Goal: Information Seeking & Learning: Learn about a topic

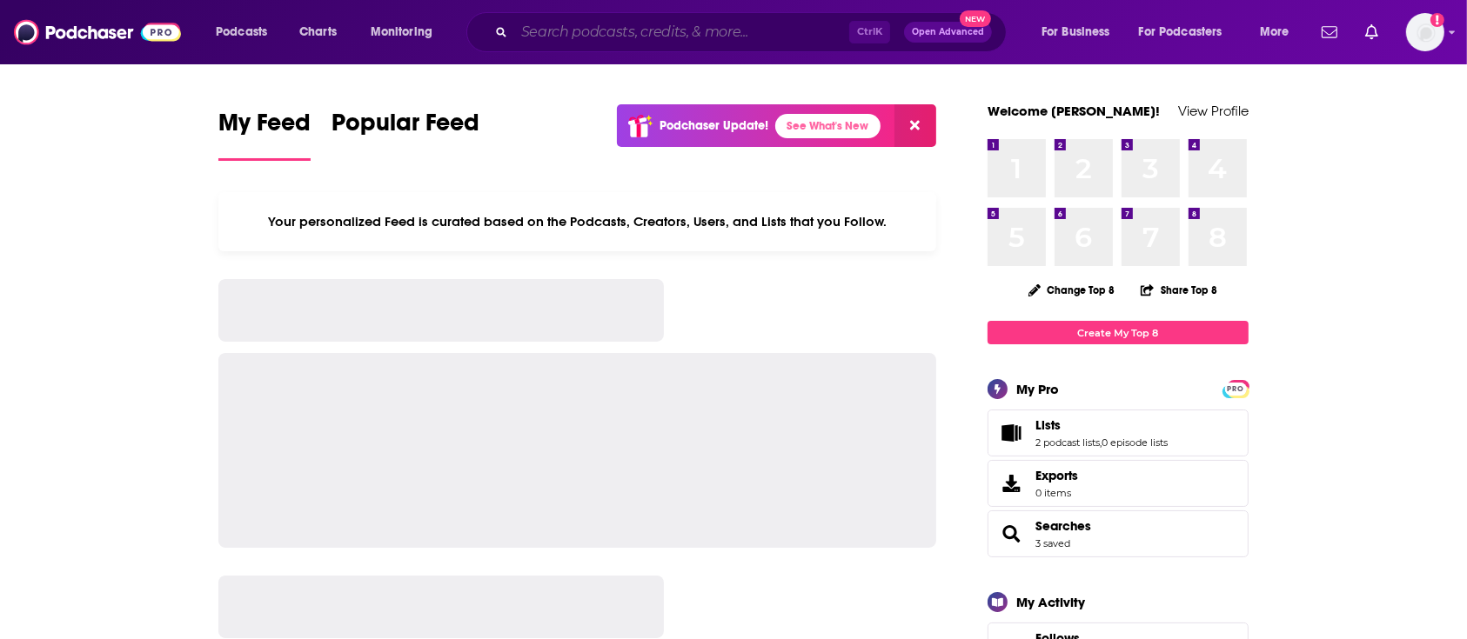
click at [565, 28] on input "Search podcasts, credits, & more..." at bounding box center [681, 32] width 335 height 28
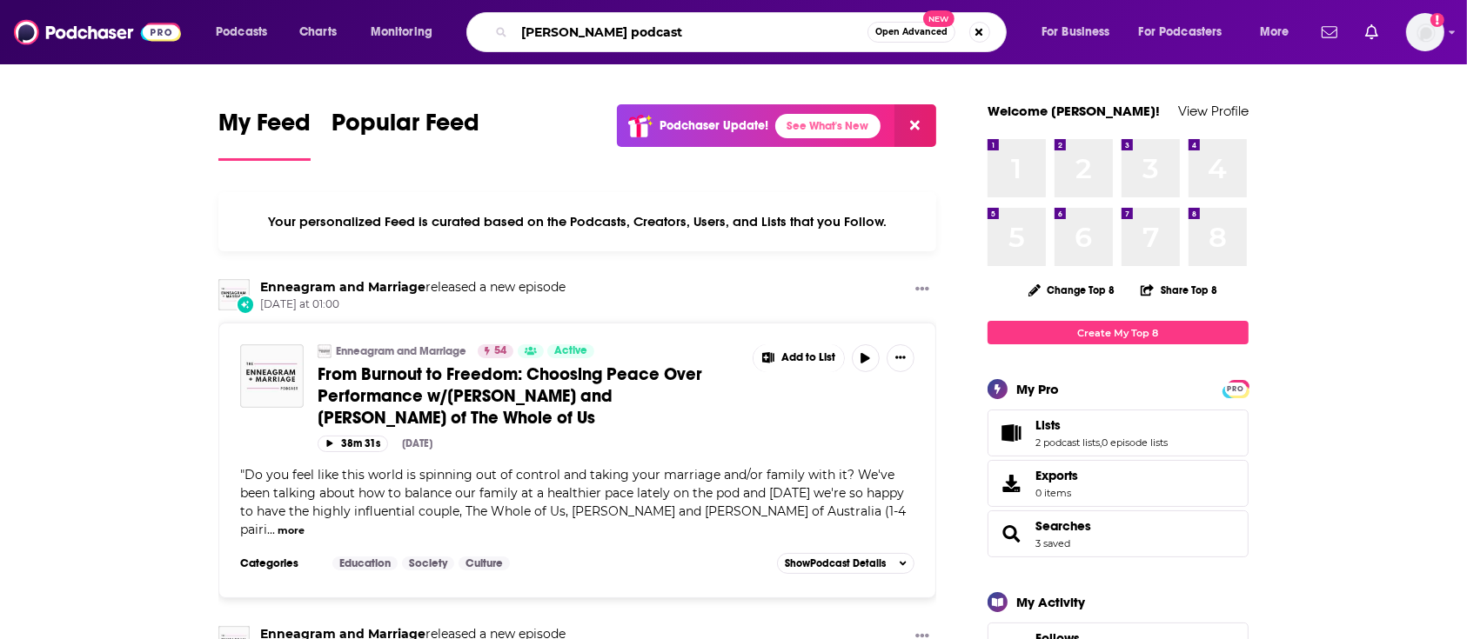
type input "[PERSON_NAME] podcast"
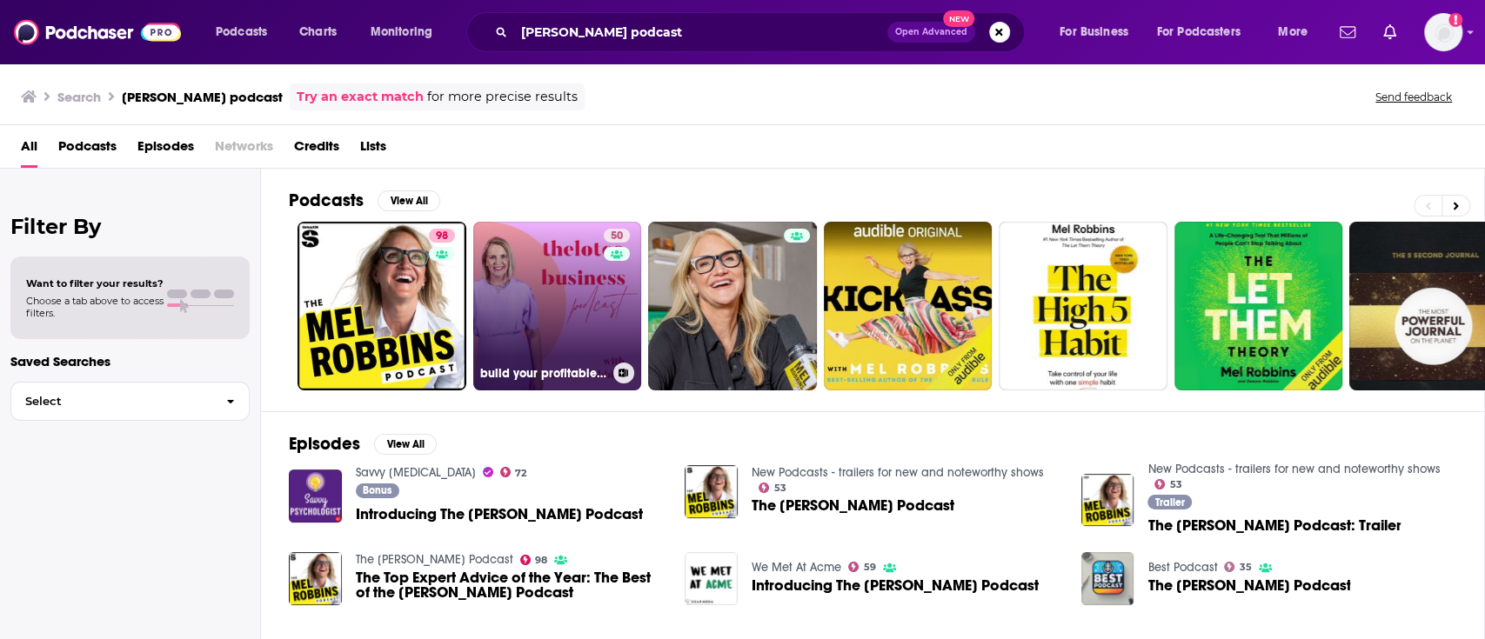
click at [590, 331] on link "50 build your profitable product business with [PERSON_NAME] thelotco business …" at bounding box center [557, 306] width 169 height 169
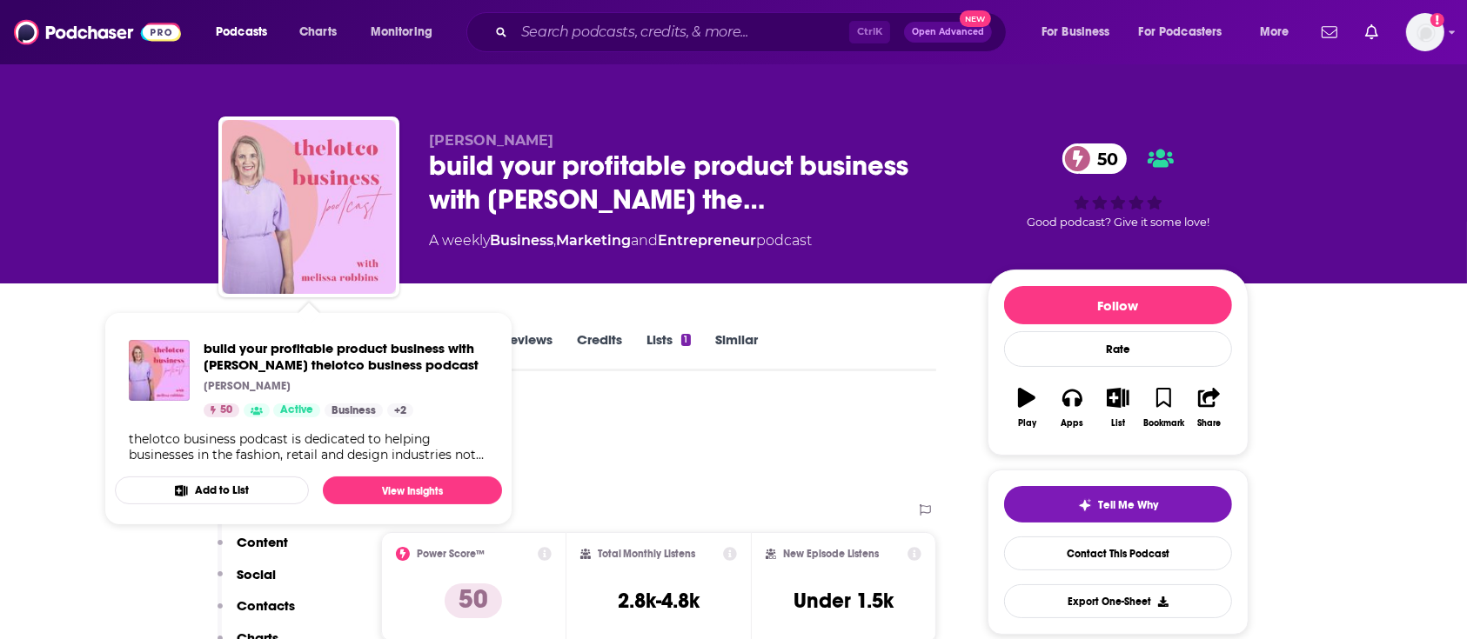
click at [253, 241] on img "build your profitable product business with mel robbins thelotco business podca…" at bounding box center [309, 207] width 174 height 174
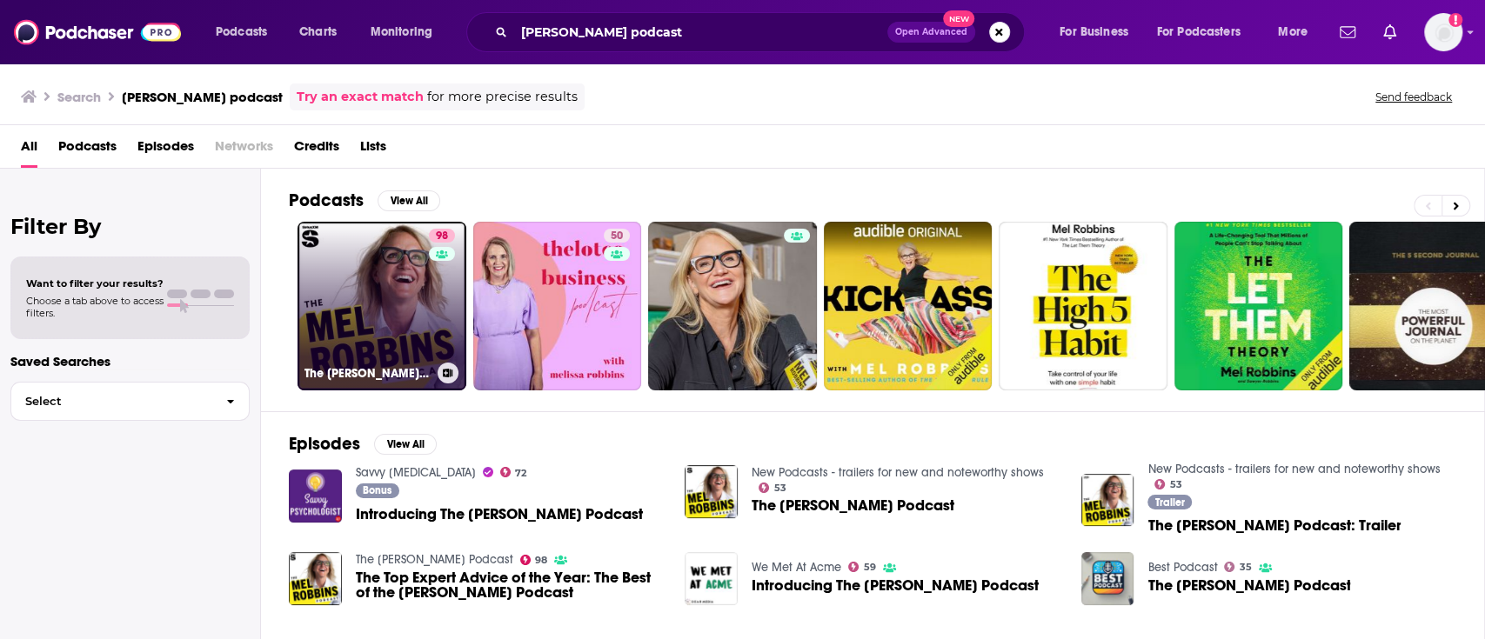
click at [423, 345] on link "98 The [PERSON_NAME] Podcast" at bounding box center [382, 306] width 169 height 169
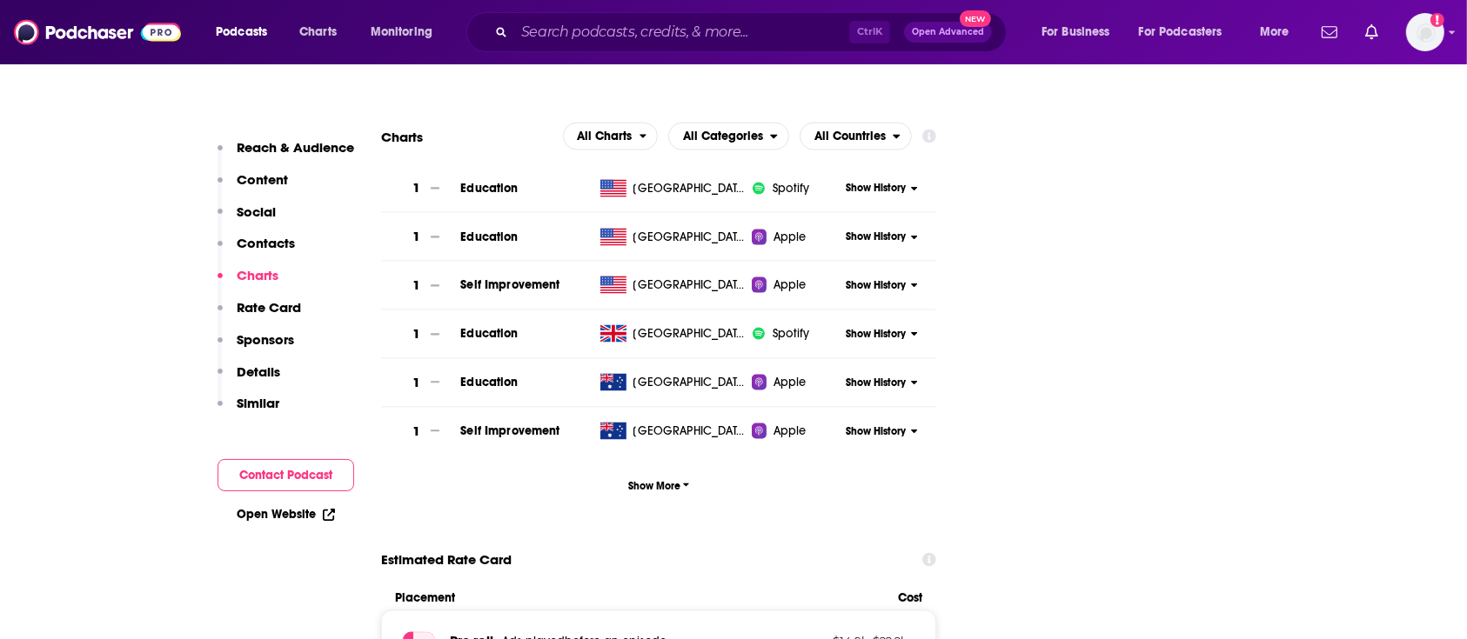
scroll to position [2372, 0]
